Goal: Transaction & Acquisition: Purchase product/service

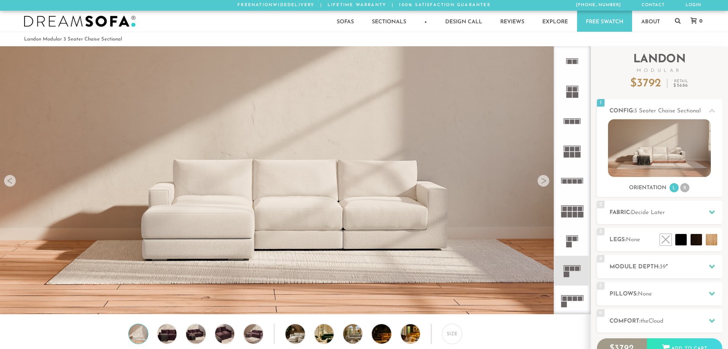
scroll to position [8950, 722]
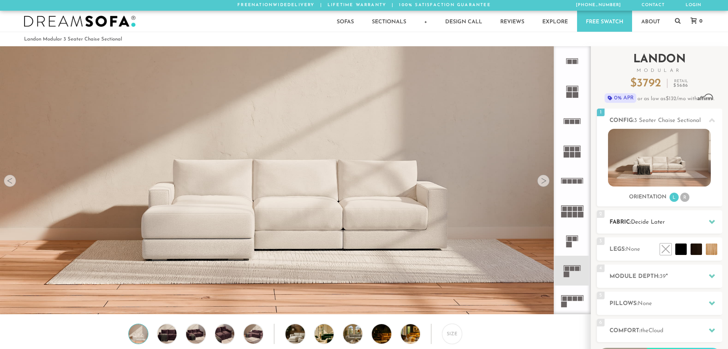
click at [711, 224] on icon at bounding box center [712, 222] width 6 height 6
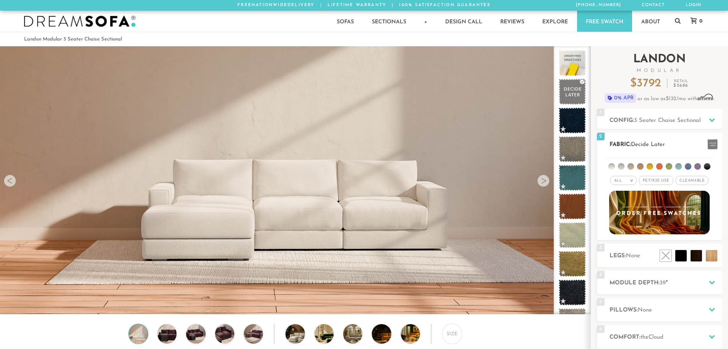
click at [662, 178] on span "Pet/Kid Use x" at bounding box center [656, 180] width 34 height 9
click at [693, 181] on span "Cleanable x" at bounding box center [694, 180] width 33 height 9
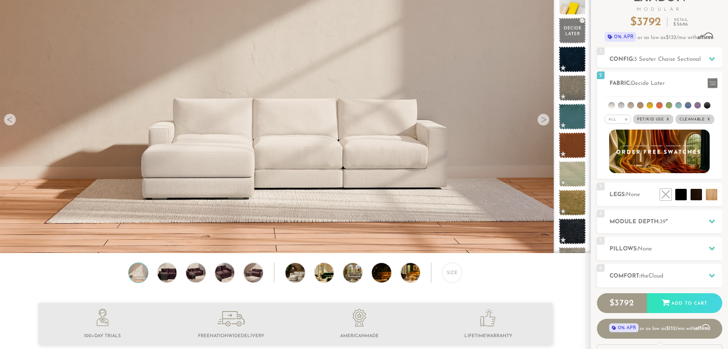
scroll to position [58, 0]
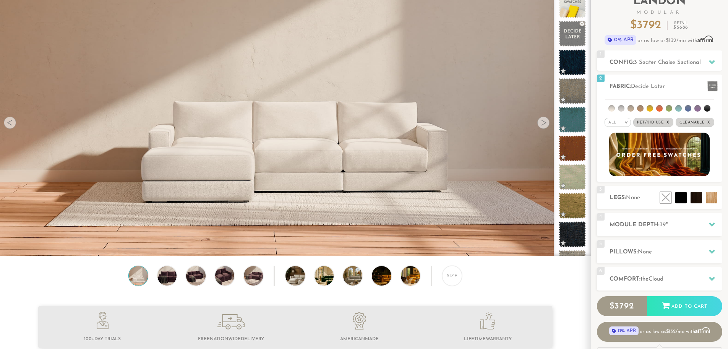
click at [544, 122] on div at bounding box center [543, 123] width 12 height 12
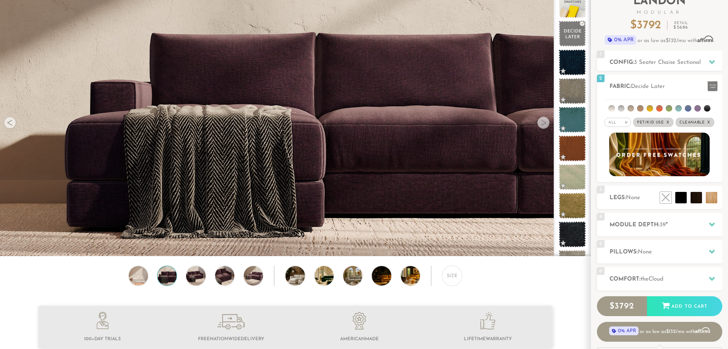
click at [544, 122] on div at bounding box center [543, 123] width 12 height 12
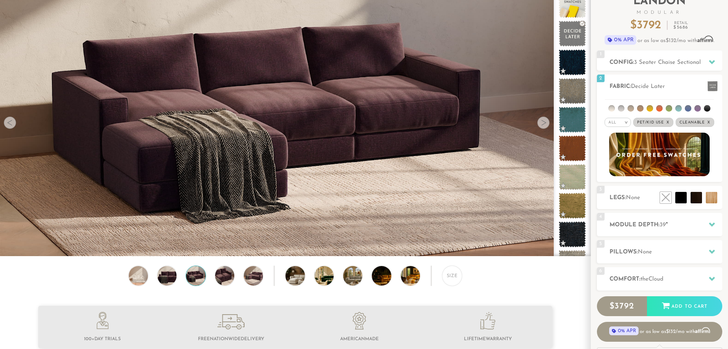
click at [544, 122] on div at bounding box center [543, 123] width 12 height 12
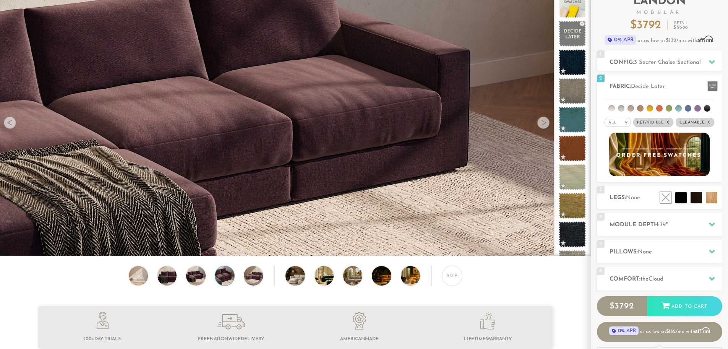
click at [544, 122] on div at bounding box center [543, 123] width 12 height 12
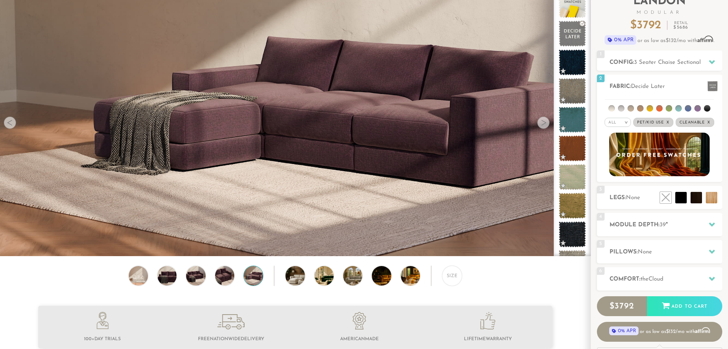
click at [544, 122] on div at bounding box center [543, 123] width 12 height 12
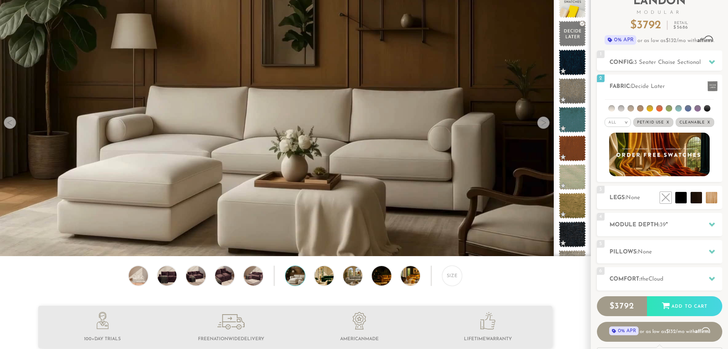
click at [544, 122] on div at bounding box center [543, 123] width 12 height 12
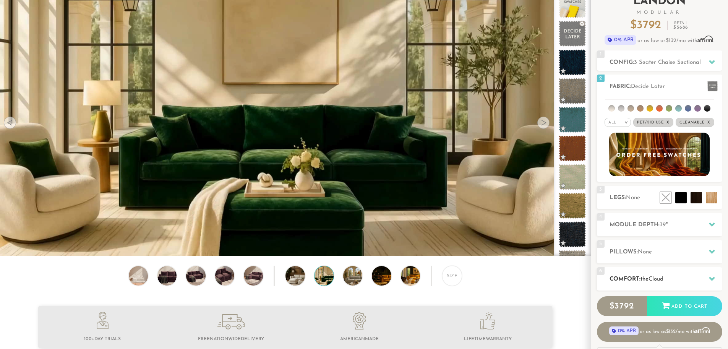
click at [713, 279] on icon at bounding box center [712, 279] width 6 height 4
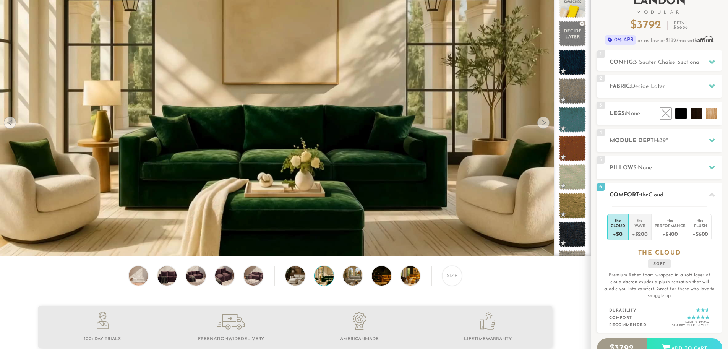
click at [640, 230] on div "+$200" at bounding box center [640, 233] width 16 height 11
click at [669, 233] on div "+$400" at bounding box center [670, 233] width 31 height 11
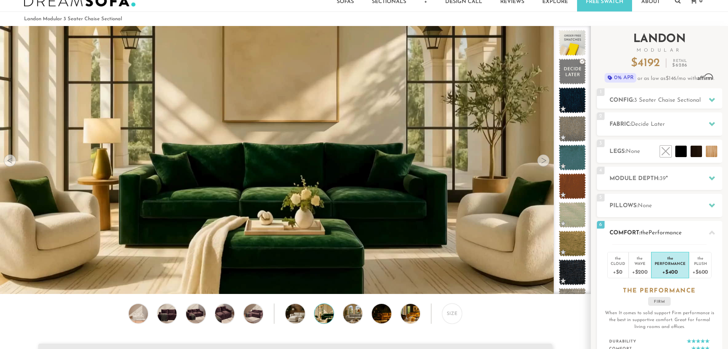
scroll to position [19, 0]
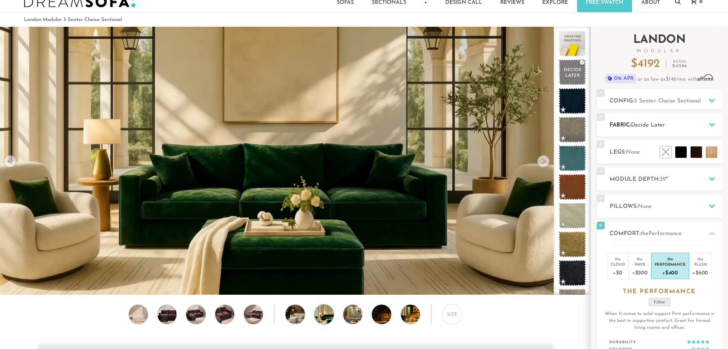
click at [711, 123] on icon at bounding box center [712, 125] width 6 height 6
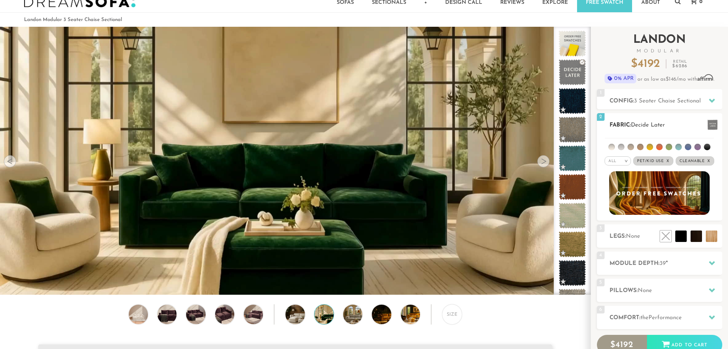
click at [667, 146] on li at bounding box center [669, 147] width 6 height 6
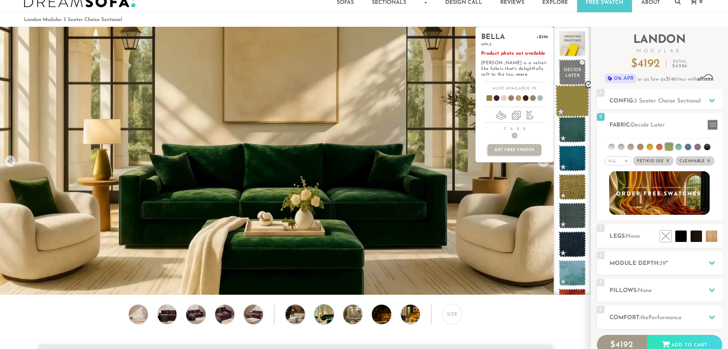
click at [565, 101] on span at bounding box center [572, 101] width 34 height 32
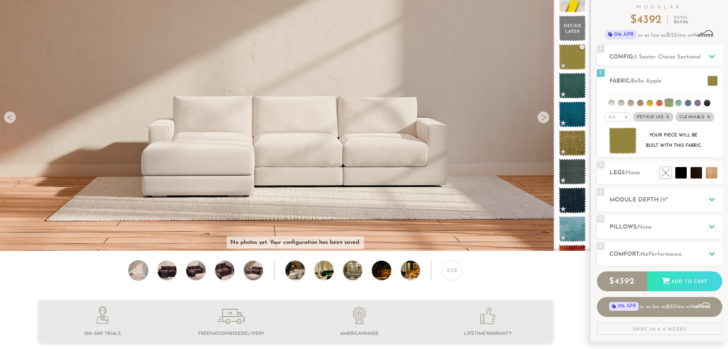
scroll to position [0, 0]
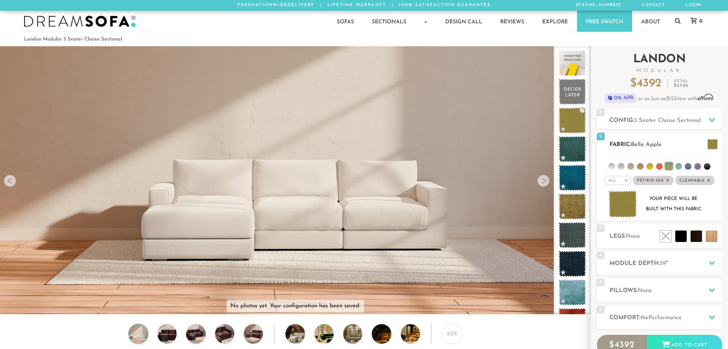
click at [638, 144] on span "Bella Apple" at bounding box center [646, 145] width 31 height 6
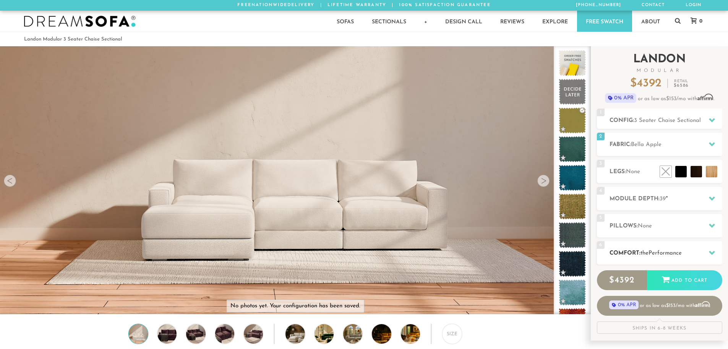
click at [711, 251] on icon at bounding box center [712, 253] width 6 height 6
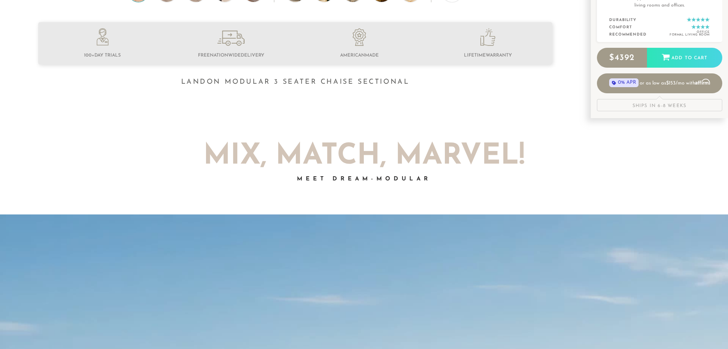
scroll to position [345, 0]
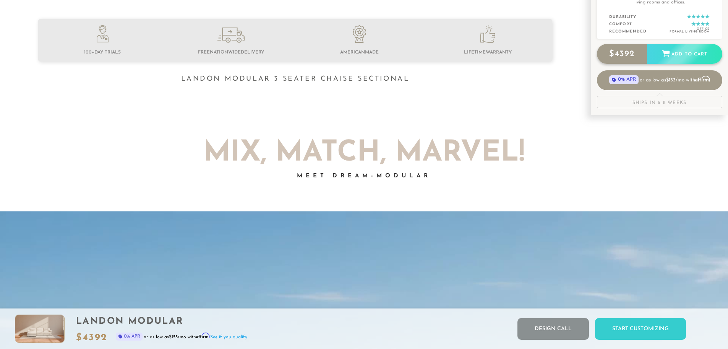
click at [679, 51] on div "Add to Cart" at bounding box center [684, 54] width 75 height 21
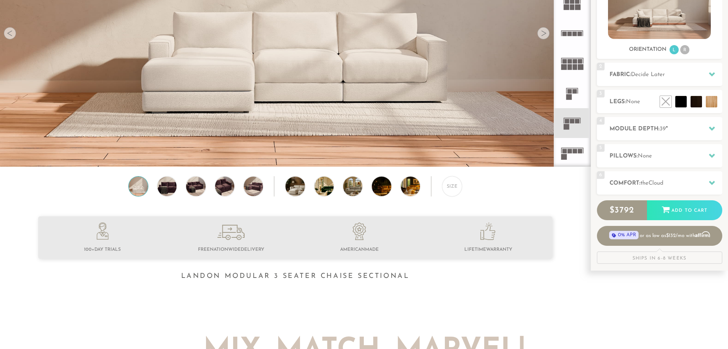
scroll to position [147, 0]
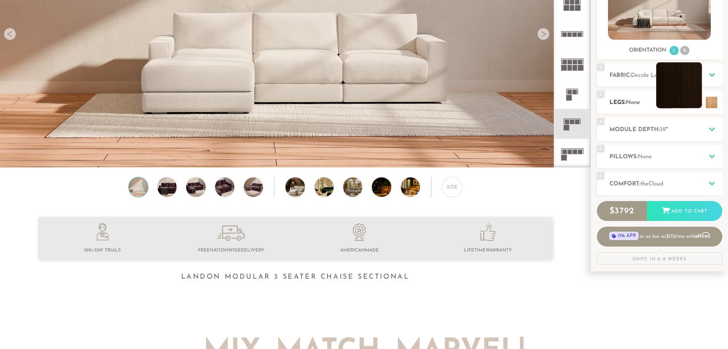
click at [683, 97] on li at bounding box center [679, 85] width 46 height 46
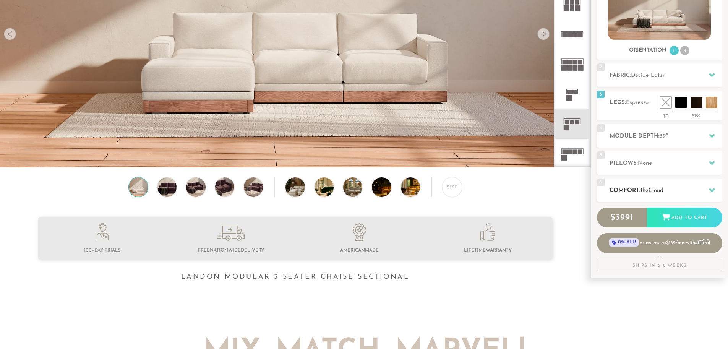
click at [710, 191] on icon at bounding box center [712, 190] width 6 height 6
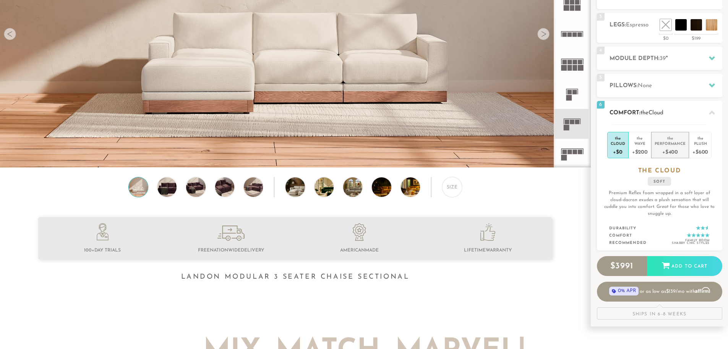
click at [670, 145] on div "Performance" at bounding box center [670, 143] width 31 height 5
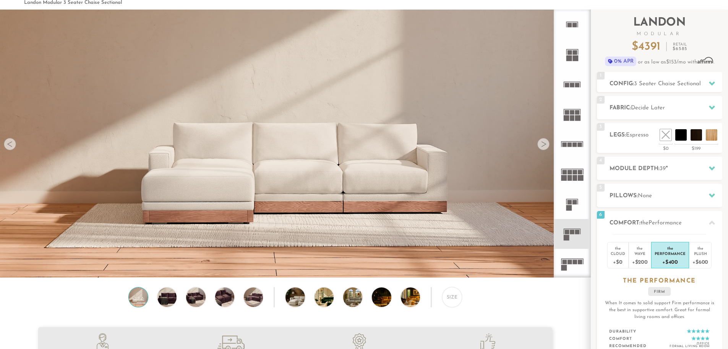
scroll to position [39, 0]
